Goal: Contribute content: Contribute content

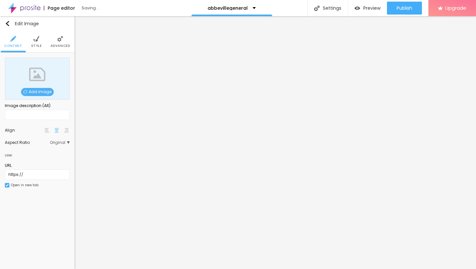
click at [41, 93] on span "Add image" at bounding box center [37, 92] width 33 height 8
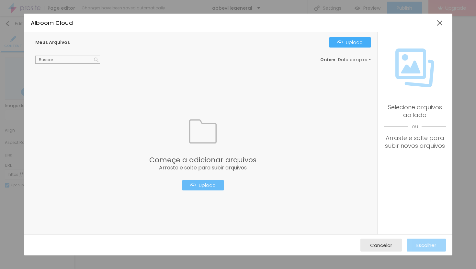
click at [202, 186] on div "Upload" at bounding box center [202, 185] width 25 height 5
click at [438, 23] on div at bounding box center [440, 23] width 12 height 12
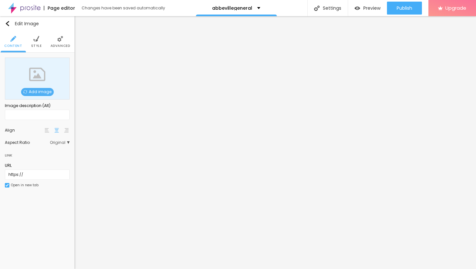
click at [32, 92] on span "Add image" at bounding box center [37, 92] width 33 height 8
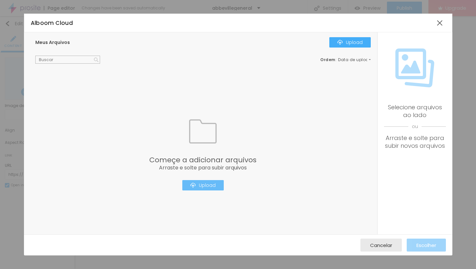
click at [214, 185] on div "Upload" at bounding box center [202, 185] width 25 height 5
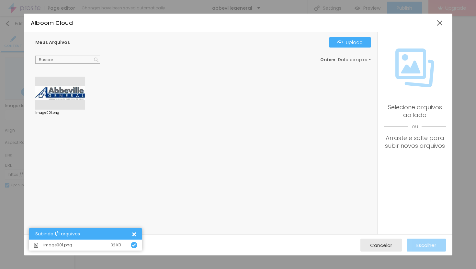
click at [67, 96] on div at bounding box center [60, 93] width 50 height 33
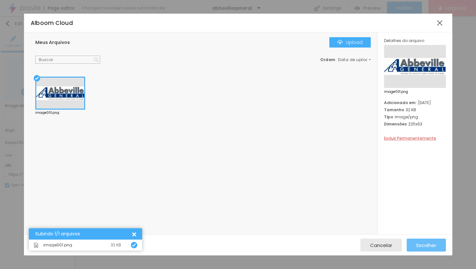
click at [423, 247] on span "Escolher" at bounding box center [426, 246] width 20 height 6
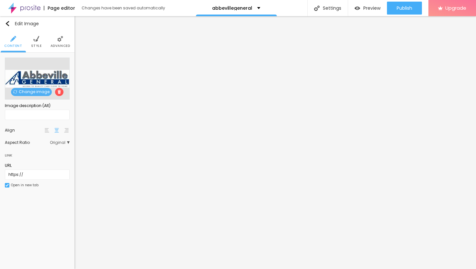
click at [61, 42] on li "Advanced" at bounding box center [60, 41] width 20 height 21
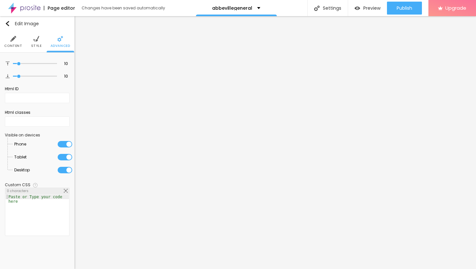
click at [36, 43] on li "Style" at bounding box center [36, 41] width 11 height 21
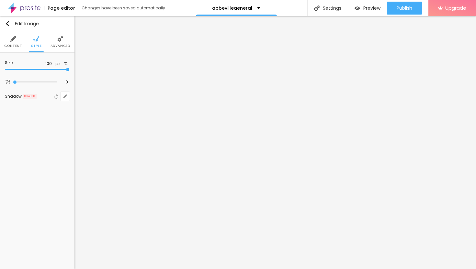
type input "40"
click at [28, 70] on input "range" at bounding box center [37, 69] width 65 height 3
type input "30"
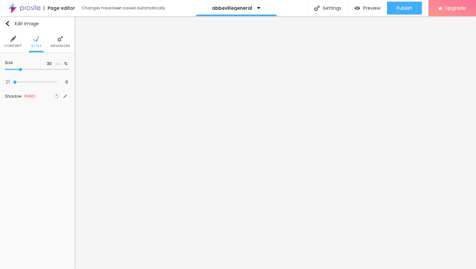
click at [20, 69] on input "range" at bounding box center [37, 69] width 65 height 3
type input "25"
click at [17, 69] on input "range" at bounding box center [37, 69] width 65 height 3
click at [60, 41] on img at bounding box center [60, 39] width 6 height 6
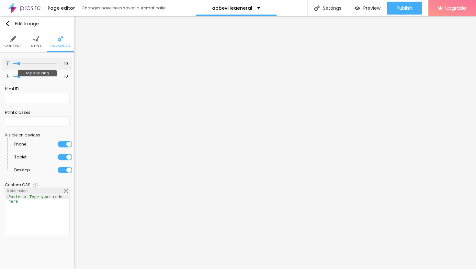
type input "11"
type input "12"
type input "13"
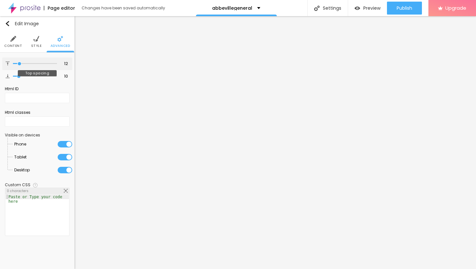
type input "13"
type input "15"
type input "17"
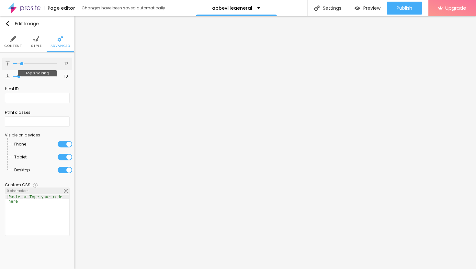
type input "20"
type input "22"
type input "23"
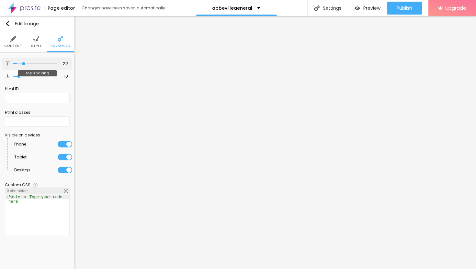
type input "23"
type input "25"
type input "26"
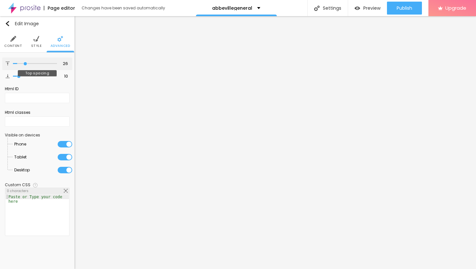
type input "27"
type input "28"
type input "29"
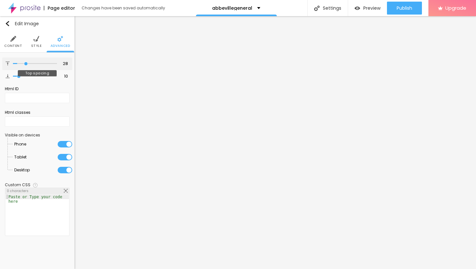
type input "29"
type input "30"
type input "31"
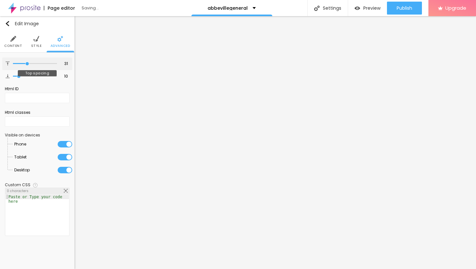
type input "32"
type input "33"
type input "34"
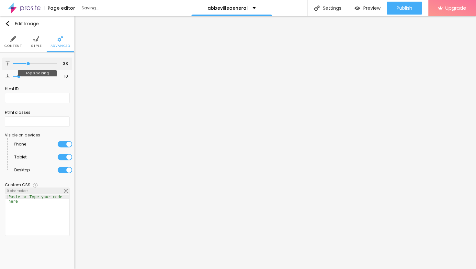
type input "34"
type input "35"
drag, startPoint x: 19, startPoint y: 63, endPoint x: 29, endPoint y: 66, distance: 10.4
click at [29, 65] on input "range" at bounding box center [35, 63] width 44 height 3
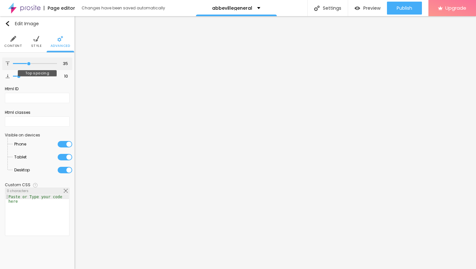
type input "37"
type input "38"
type input "39"
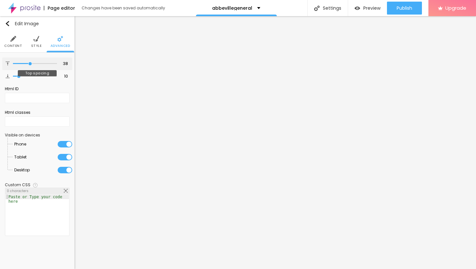
type input "39"
type input "40"
type input "41"
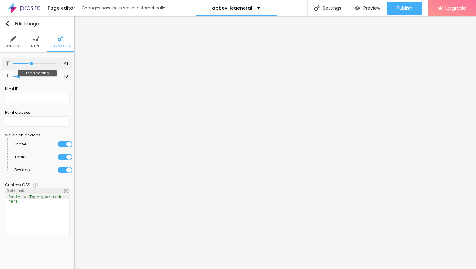
type input "42"
type input "43"
type input "44"
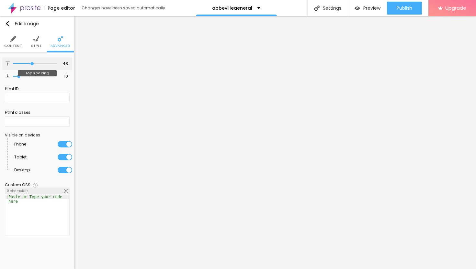
type input "44"
type input "45"
type input "46"
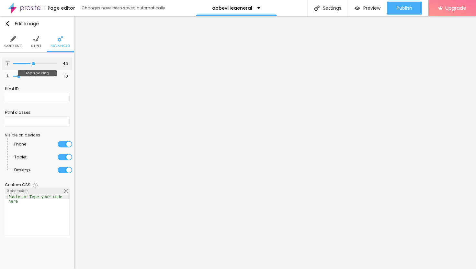
type input "47"
type input "48"
type input "47"
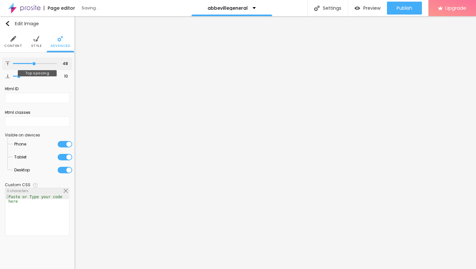
type input "47"
type input "46"
type input "45"
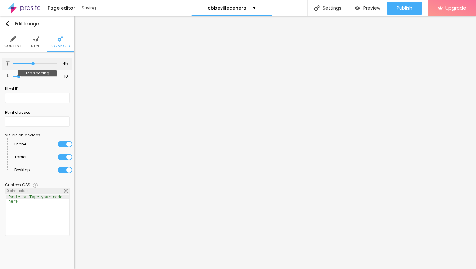
type input "44"
type input "43"
type input "42"
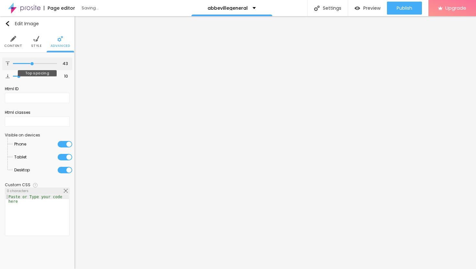
type input "42"
type input "41"
type input "40"
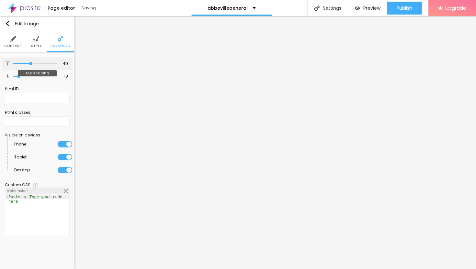
type input "39"
type input "38"
type input "37"
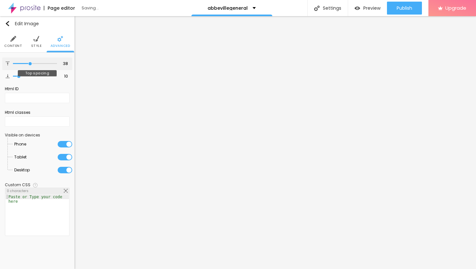
type input "37"
type input "36"
type input "35"
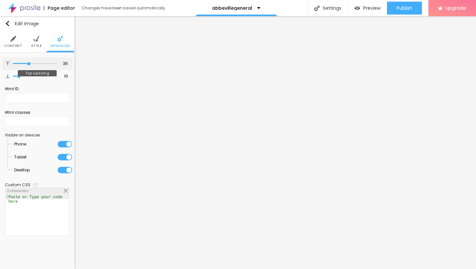
type input "36"
click at [29, 64] on input "range" at bounding box center [35, 63] width 44 height 3
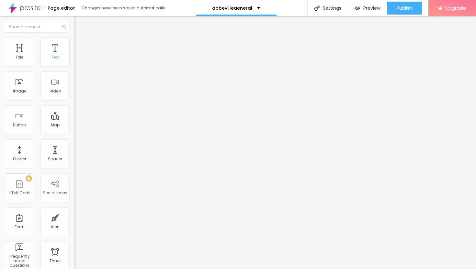
click at [63, 48] on div "Text" at bounding box center [54, 52] width 29 height 29
click at [56, 56] on div "Text" at bounding box center [55, 57] width 8 height 5
click at [55, 55] on div "Text" at bounding box center [55, 57] width 8 height 5
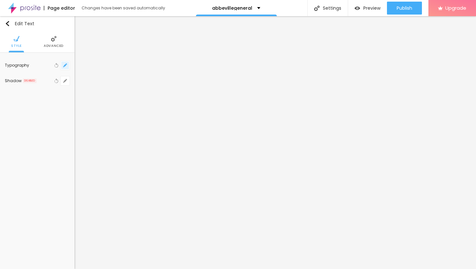
click at [64, 66] on icon "button" at bounding box center [65, 65] width 4 height 4
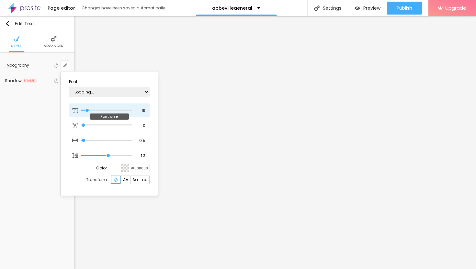
type input "13"
type input "1"
type input "14"
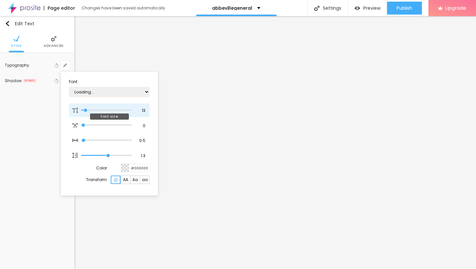
type input "1"
type input "15"
type input "1"
type input "17"
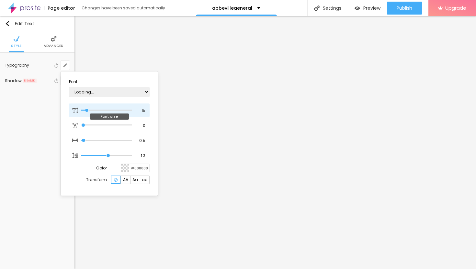
type input "17"
type input "1"
type input "18"
type input "1"
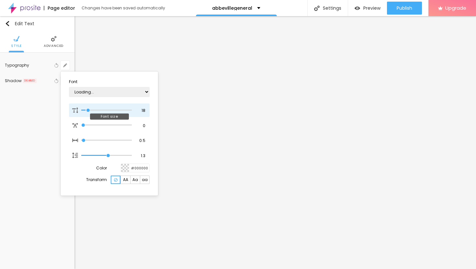
type input "20"
type input "1"
type input "21"
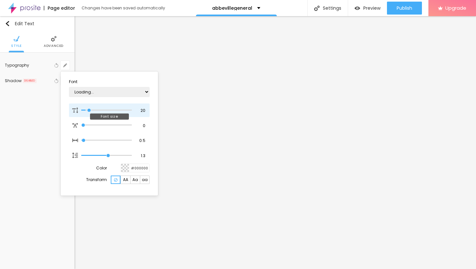
type input "1"
type input "22"
type input "1"
type input "23"
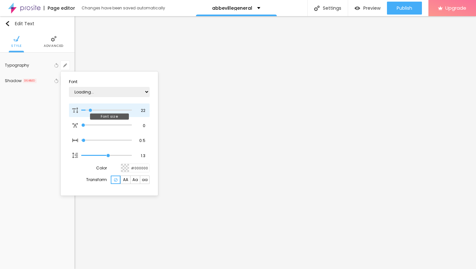
type input "23"
type input "1"
type input "24"
type input "1"
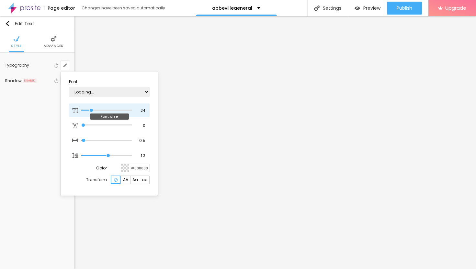
type input "25"
type input "1"
type input "26"
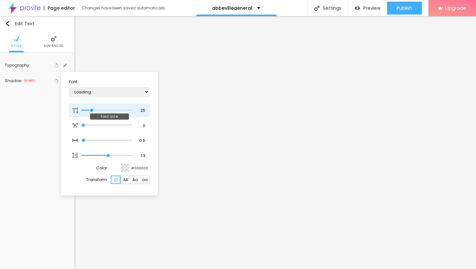
type input "1"
type input "27"
type input "1"
type input "28"
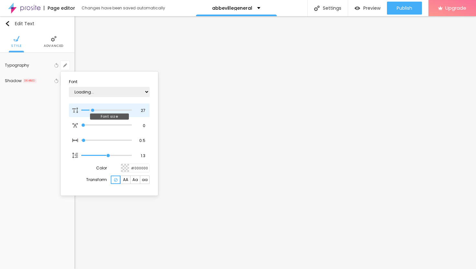
type input "28"
type input "1"
type input "29"
type input "1"
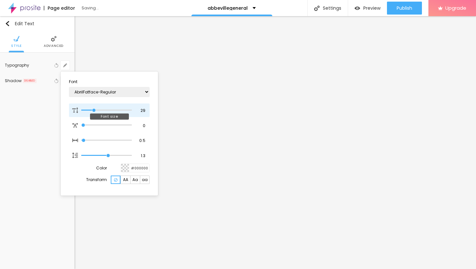
type input "28"
type input "1"
type input "27"
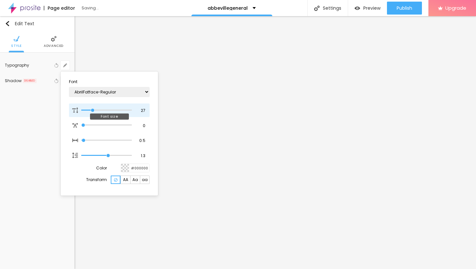
type input "1"
drag, startPoint x: 86, startPoint y: 111, endPoint x: 93, endPoint y: 111, distance: 7.1
type input "27"
click at [93, 111] on input "range" at bounding box center [106, 110] width 50 height 3
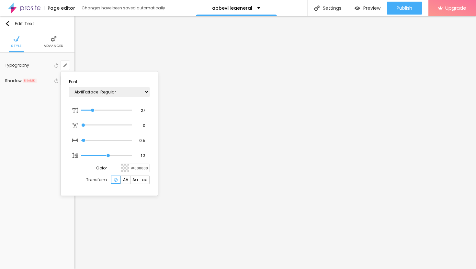
type input "1"
click at [274, 117] on div at bounding box center [238, 134] width 476 height 269
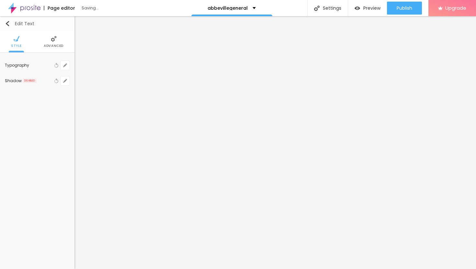
click at [6, 24] on img "button" at bounding box center [7, 23] width 5 height 5
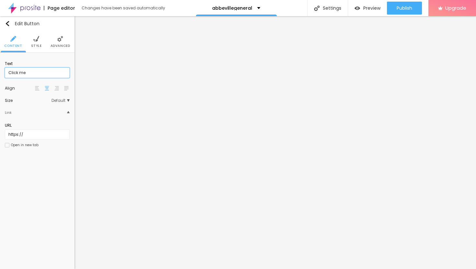
drag, startPoint x: 27, startPoint y: 70, endPoint x: 0, endPoint y: 68, distance: 27.3
click at [0, 68] on div "Text Click me Align Size Default Small Default Big Link URL https:// Open in ne…" at bounding box center [37, 106] width 74 height 107
drag, startPoint x: 43, startPoint y: 72, endPoint x: 0, endPoint y: 72, distance: 42.7
click at [0, 72] on div "Text Click me Align Size Default Small Default Big Link URL https:// Open in ne…" at bounding box center [37, 106] width 74 height 107
paste input "→ VIEW DOCUMENT HERE"
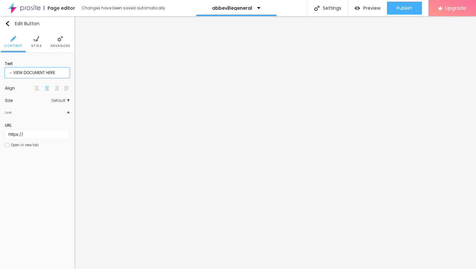
type input "→ VIEW DOCUMENT HERE"
drag, startPoint x: 30, startPoint y: 135, endPoint x: 0, endPoint y: 130, distance: 30.1
click at [0, 131] on div "Text → VIEW DOCUMENT HERE Align Size Default Small Default Big Link URL https:/…" at bounding box center [37, 106] width 74 height 107
paste input "[URL][DOMAIN_NAME]"
type input "[URL][DOMAIN_NAME]"
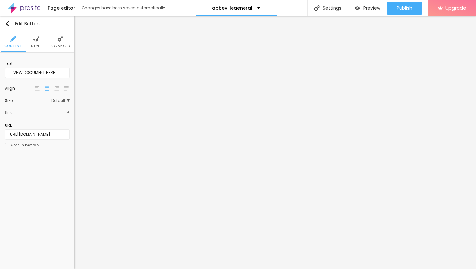
click at [8, 144] on div at bounding box center [7, 145] width 5 height 5
click at [60, 45] on span "Advanced" at bounding box center [60, 45] width 20 height 3
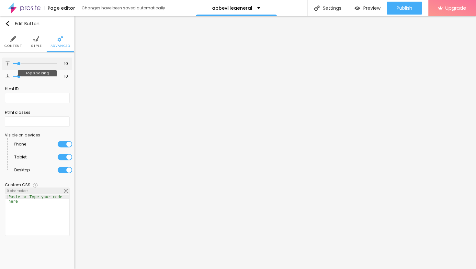
type input "11"
type input "12"
type input "13"
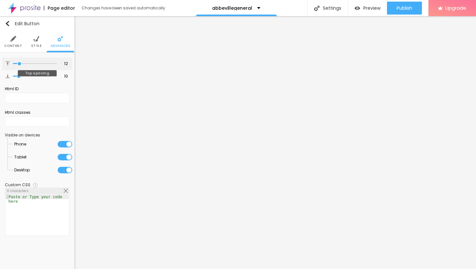
type input "13"
type input "14"
type input "15"
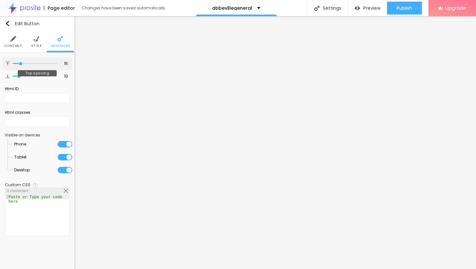
type input "16"
type input "17"
type input "18"
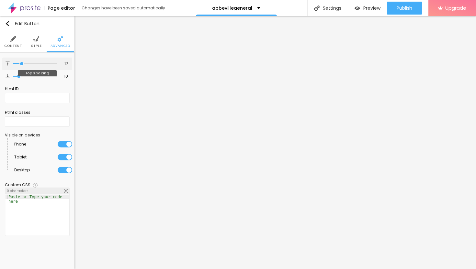
type input "18"
type input "19"
type input "20"
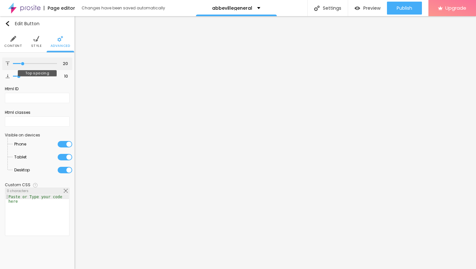
type input "21"
type input "22"
type input "23"
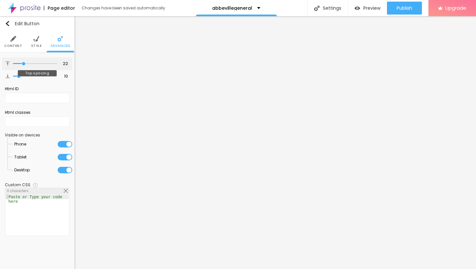
type input "23"
type input "24"
drag, startPoint x: 19, startPoint y: 63, endPoint x: 25, endPoint y: 63, distance: 5.5
type input "24"
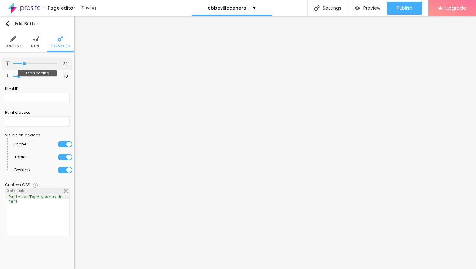
click at [25, 63] on input "range" at bounding box center [35, 63] width 44 height 3
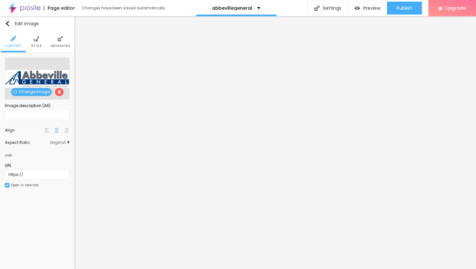
click at [37, 91] on span "Change image" at bounding box center [31, 92] width 41 height 8
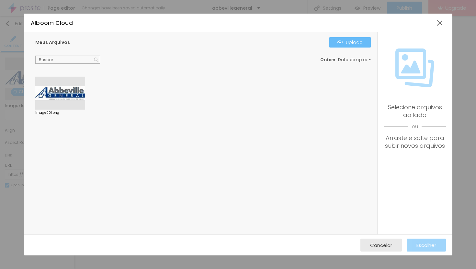
click at [349, 45] on div "Upload" at bounding box center [349, 42] width 25 height 5
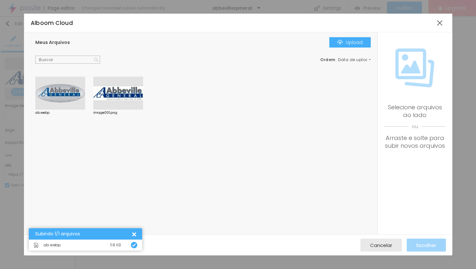
click at [57, 98] on div at bounding box center [60, 93] width 50 height 33
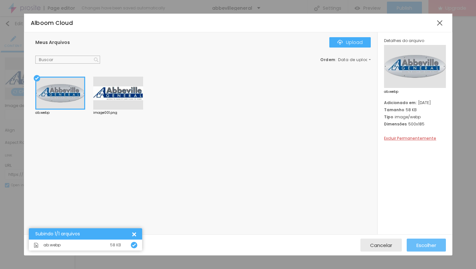
click at [418, 246] on span "Escolher" at bounding box center [426, 246] width 20 height 6
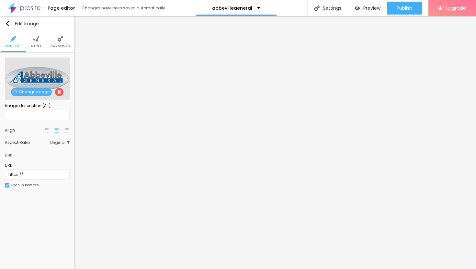
click at [31, 91] on span "Change image" at bounding box center [31, 92] width 41 height 8
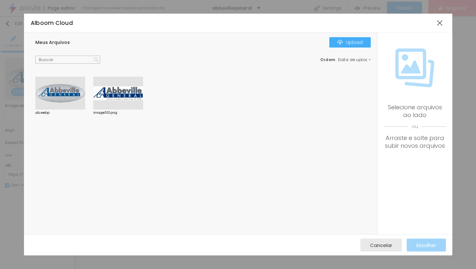
click at [123, 97] on div at bounding box center [118, 93] width 50 height 33
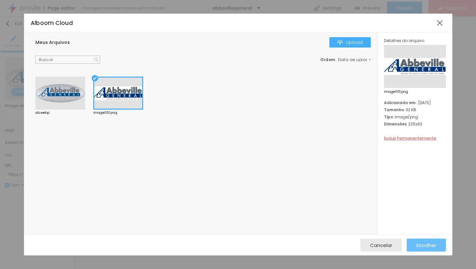
click at [430, 245] on span "Escolher" at bounding box center [426, 246] width 20 height 6
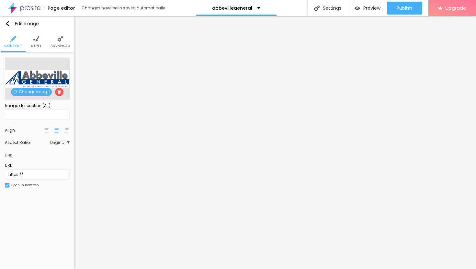
click at [39, 43] on li "Style" at bounding box center [36, 41] width 11 height 21
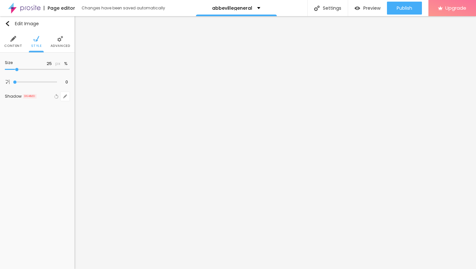
click at [57, 44] on span "Advanced" at bounding box center [60, 45] width 20 height 3
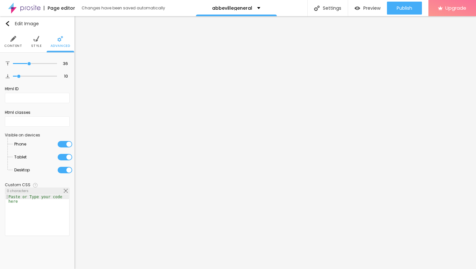
click at [31, 44] on span "Style" at bounding box center [36, 45] width 11 height 3
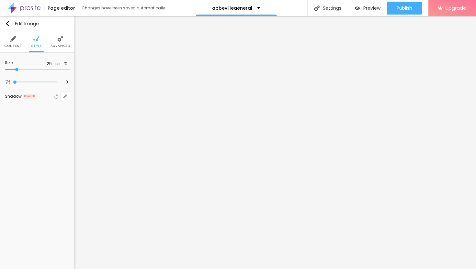
type input "30"
click at [20, 69] on input "range" at bounding box center [37, 69] width 65 height 3
click at [65, 63] on icon "button" at bounding box center [65, 65] width 4 height 4
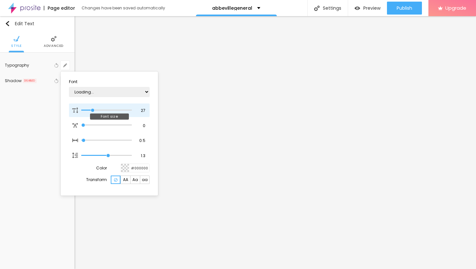
type input "1"
type input "26"
type input "1"
type input "27"
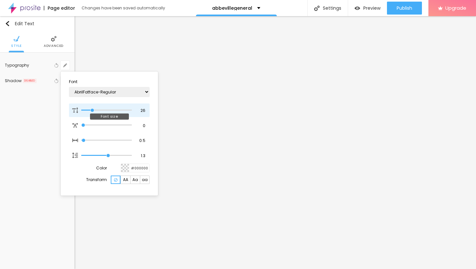
type input "27"
type input "1"
type input "28"
type input "1"
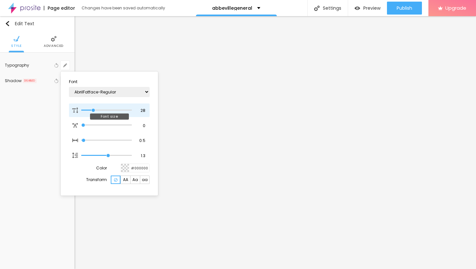
type input "29"
type input "1"
type input "30"
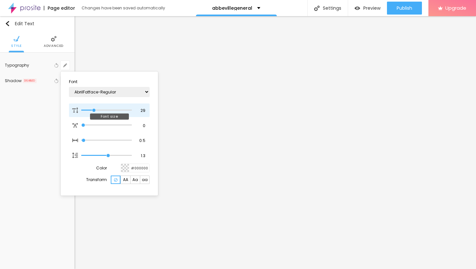
type input "1"
type input "31"
click at [95, 109] on input "range" at bounding box center [106, 110] width 50 height 3
click at [310, 116] on div at bounding box center [238, 134] width 476 height 269
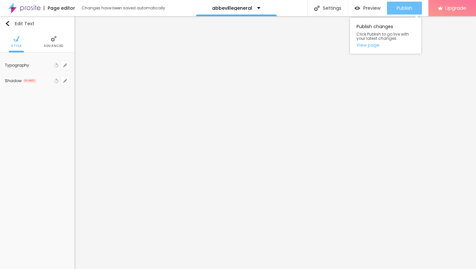
click at [404, 8] on span "Publish" at bounding box center [404, 8] width 16 height 5
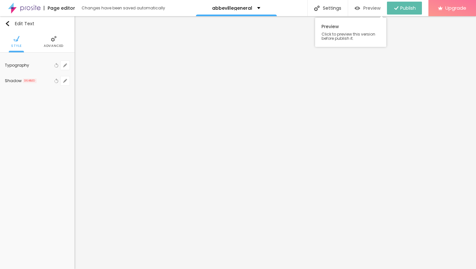
click at [364, 8] on span "Preview" at bounding box center [371, 8] width 17 height 5
